Goal: Task Accomplishment & Management: Manage account settings

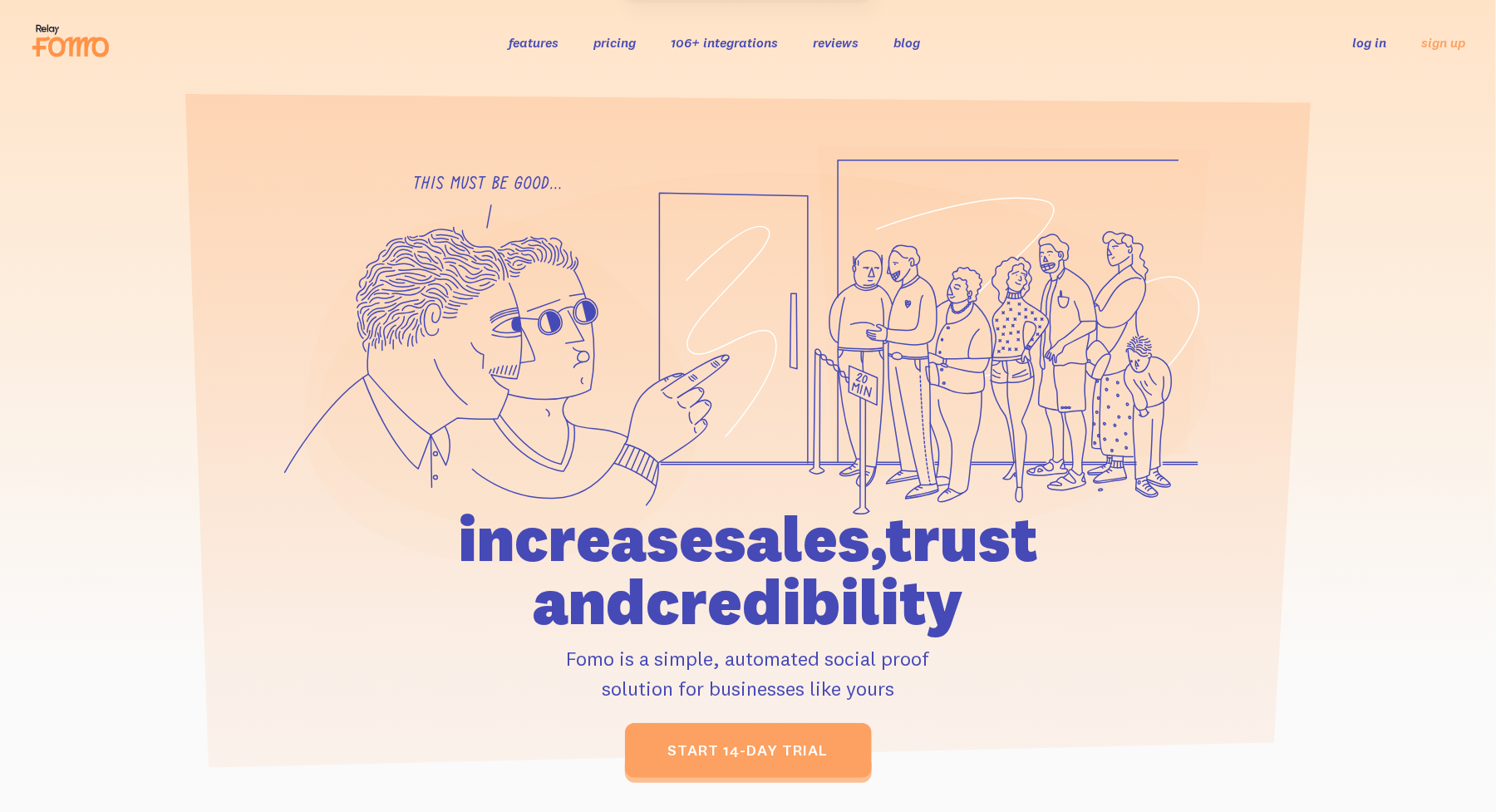
click at [1370, 48] on link "log in" at bounding box center [1370, 43] width 34 height 17
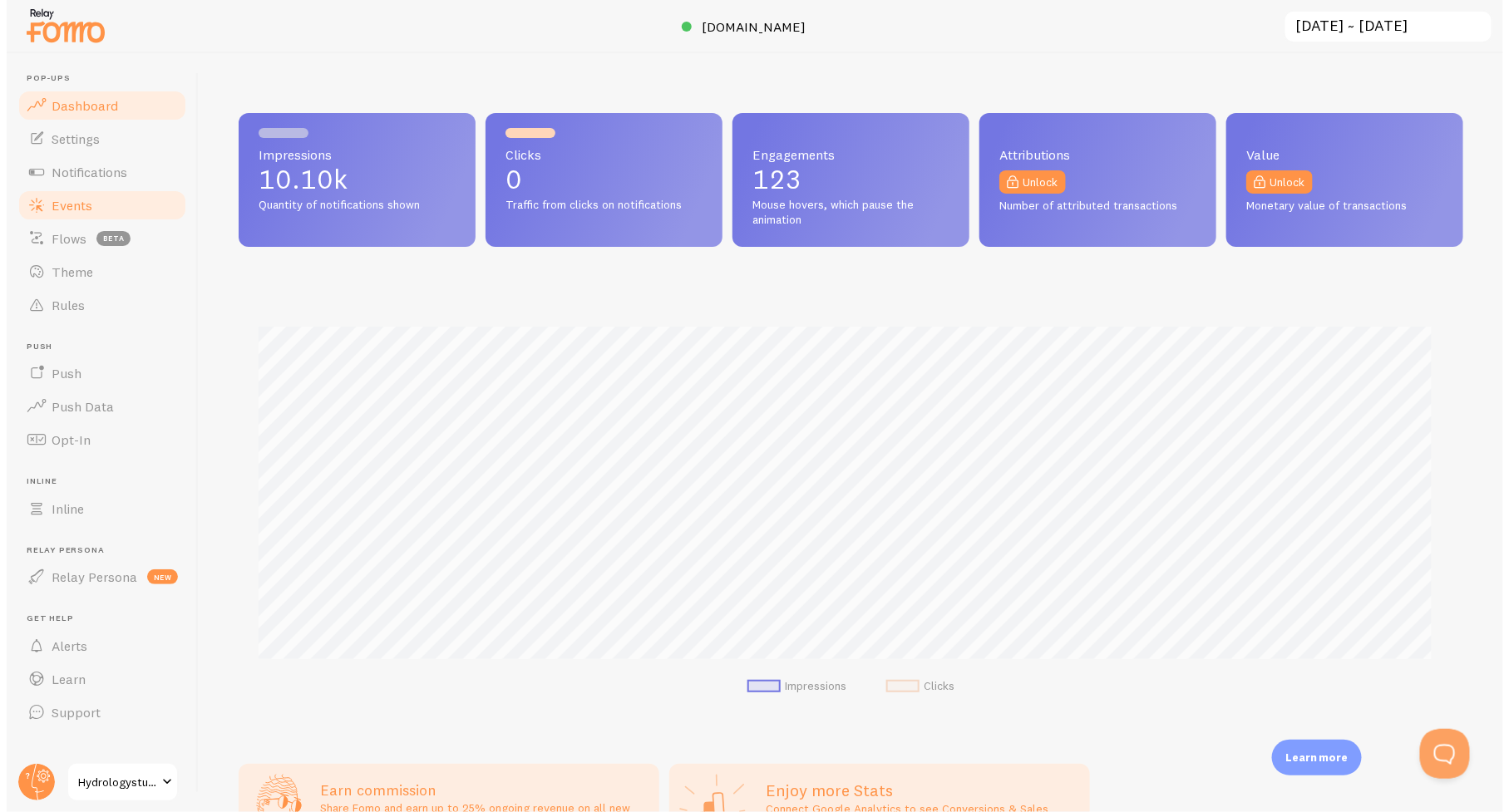
scroll to position [830663, 830360]
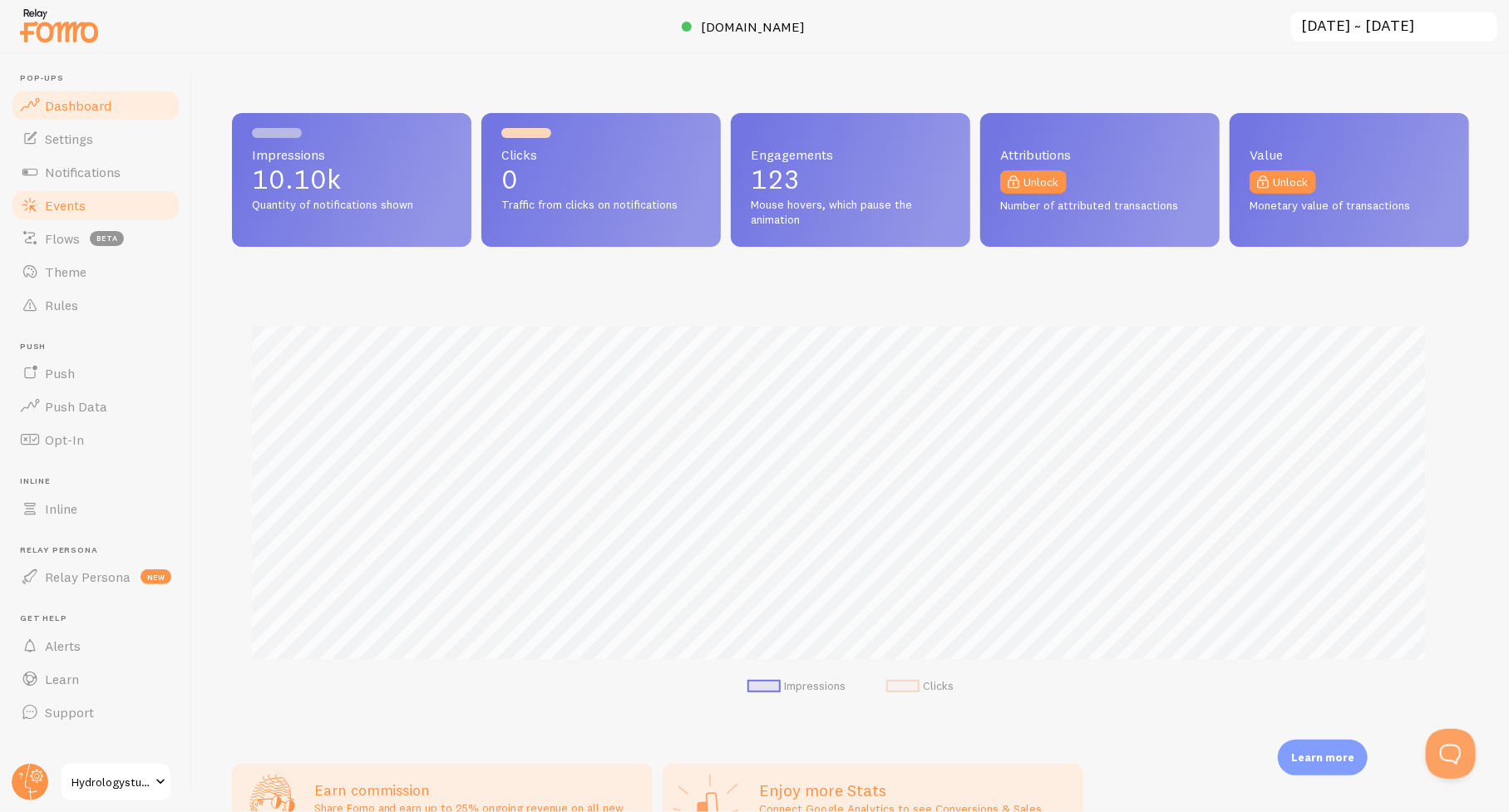
click at [73, 203] on span "Events" at bounding box center [65, 205] width 41 height 17
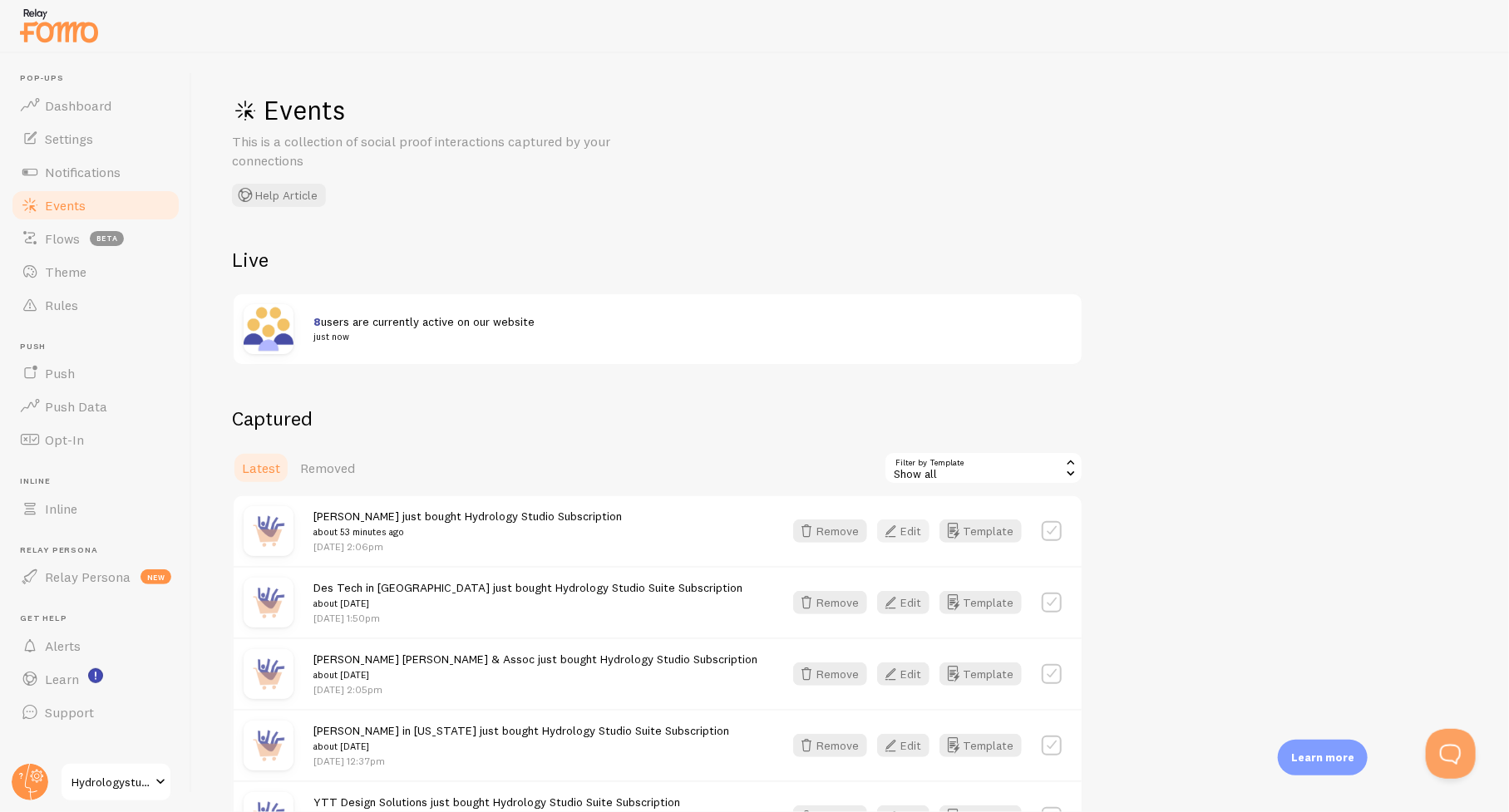
click at [918, 529] on button "Edit" at bounding box center [903, 531] width 53 height 23
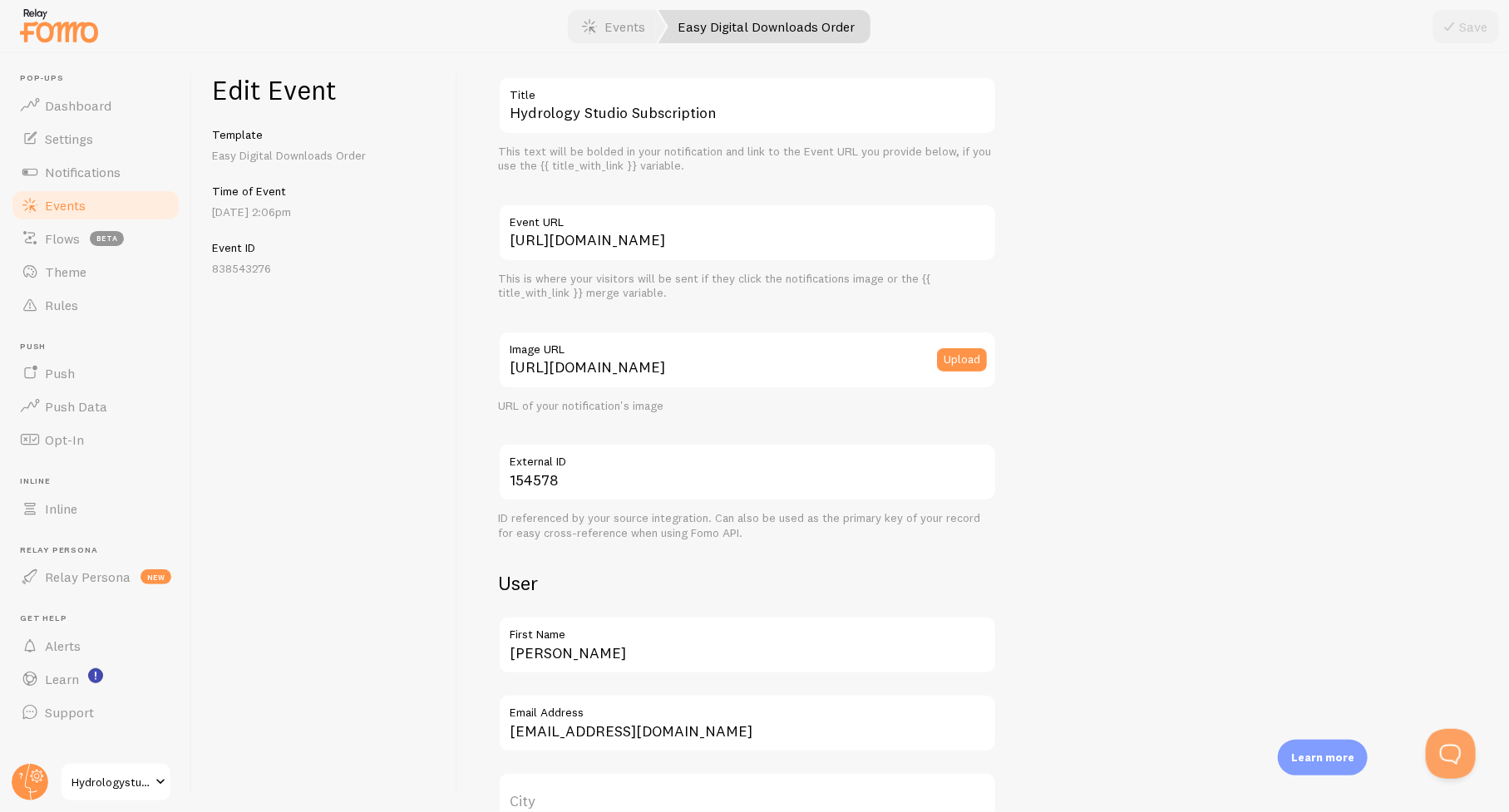
scroll to position [83, 0]
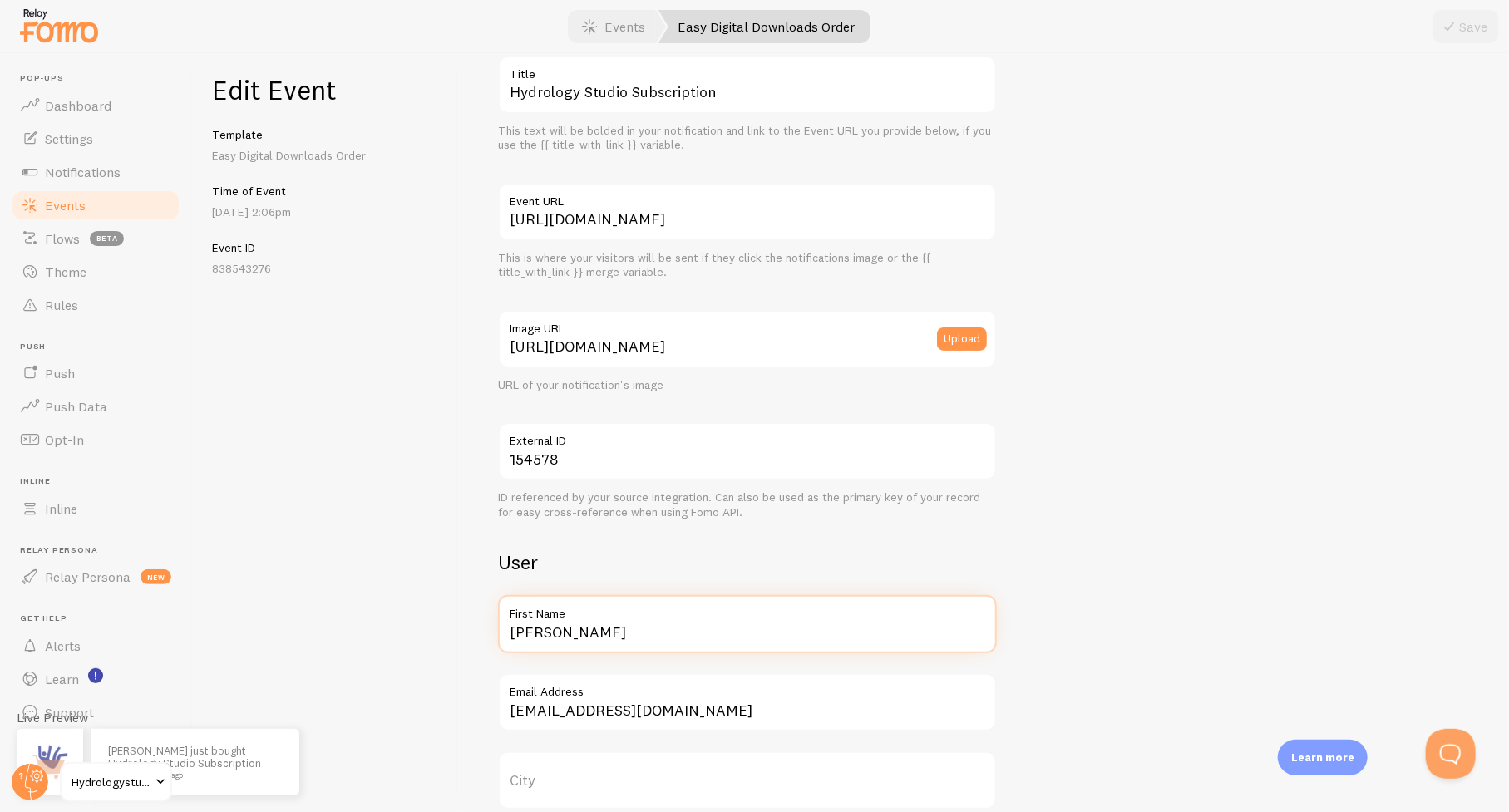
click at [664, 642] on input "[PERSON_NAME]" at bounding box center [747, 624] width 499 height 58
type input "[PERSON_NAME] in [US_STATE]"
click at [1461, 22] on button "Save" at bounding box center [1466, 27] width 67 height 33
click at [50, 203] on span "Events" at bounding box center [65, 205] width 41 height 17
